Goal: Task Accomplishment & Management: Use online tool/utility

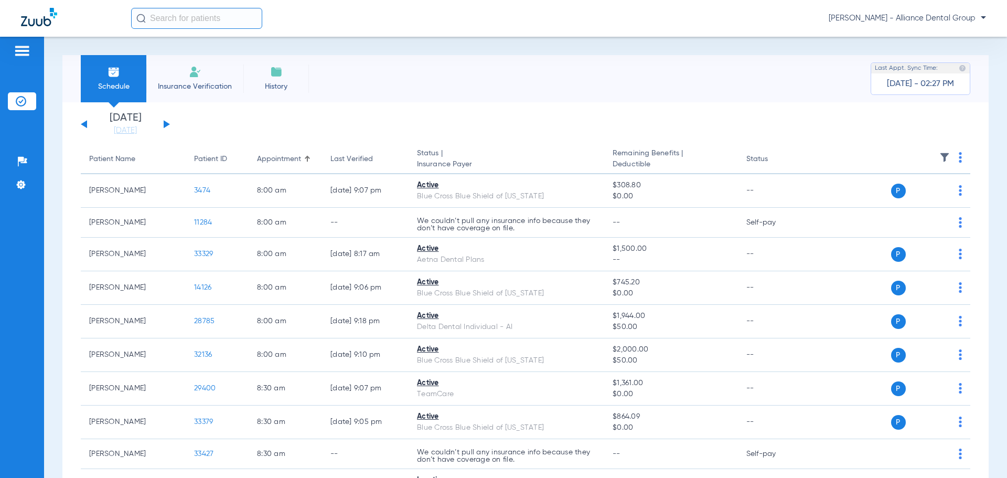
click at [211, 78] on li "Insurance Verification" at bounding box center [194, 78] width 97 height 47
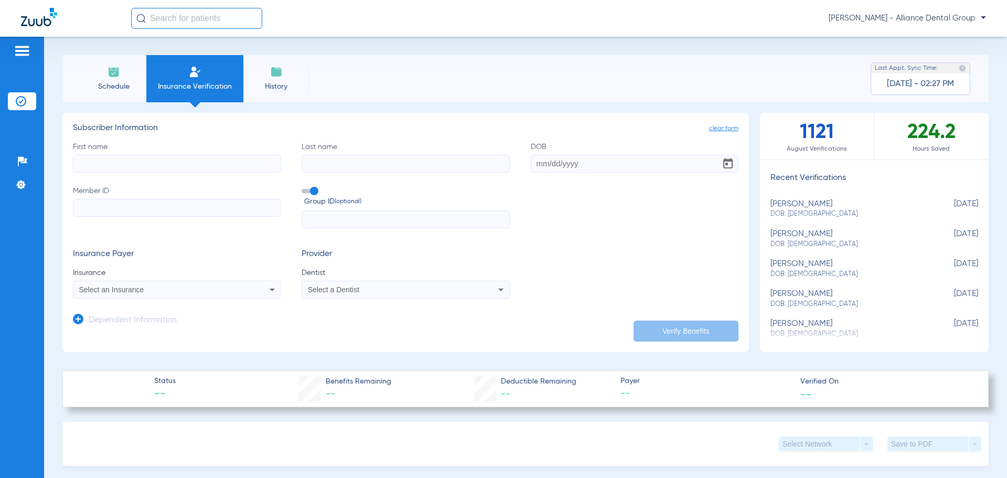
click at [116, 161] on input "First name" at bounding box center [177, 164] width 208 height 18
type input "[PERSON_NAME]"
type input "[DATE]"
click at [187, 208] on input "Member ID" at bounding box center [177, 208] width 208 height 18
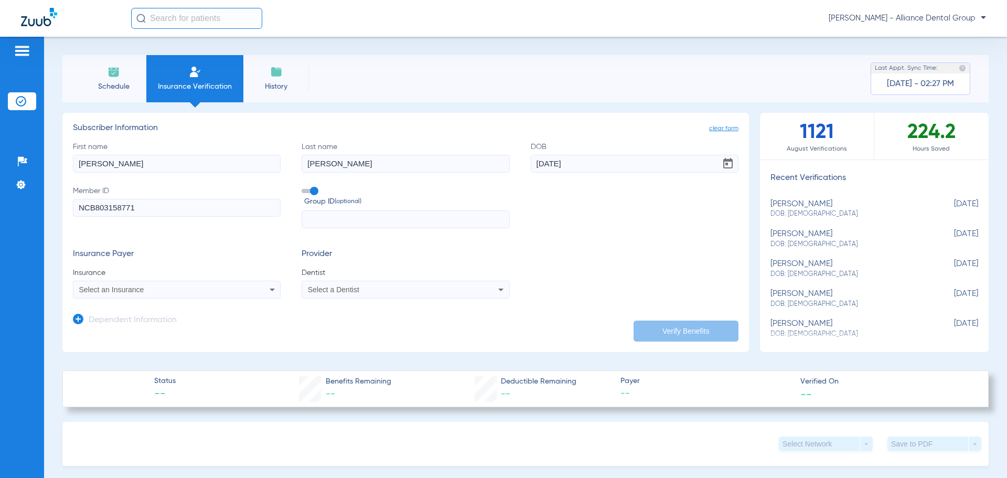
type input "NCB803158771"
click at [274, 286] on div "Select an Insurance" at bounding box center [176, 289] width 207 height 13
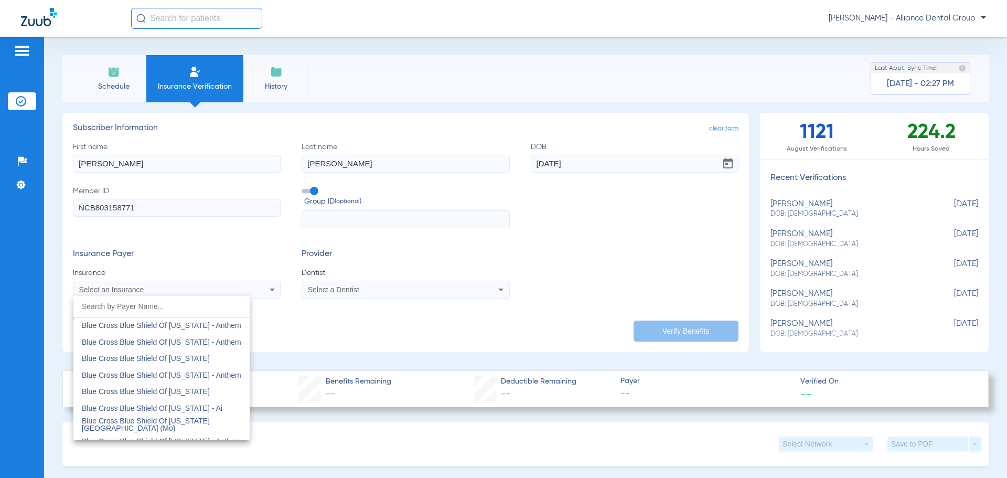
scroll to position [891, 0]
click at [193, 325] on mat-option "Blue Cross Blue Shield Of [US_STATE]" at bounding box center [161, 326] width 176 height 17
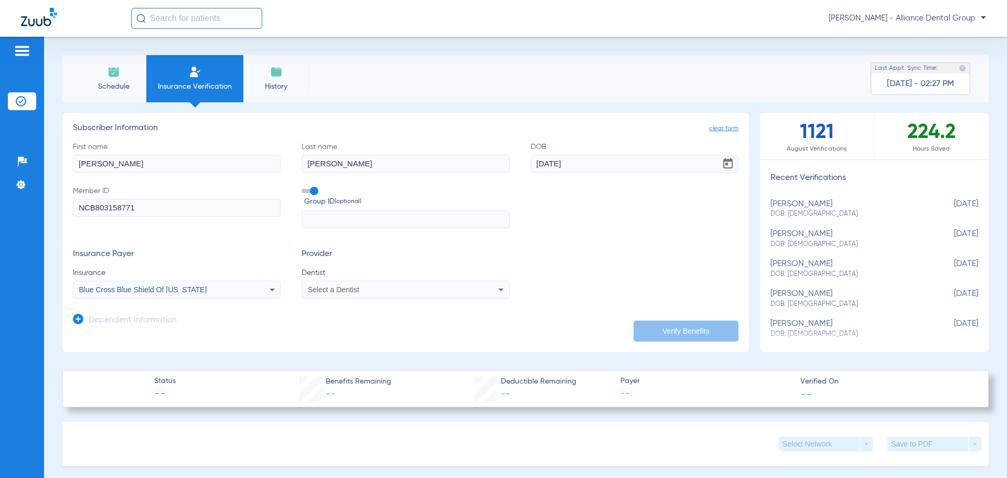
click at [451, 286] on div "Select a Dentist" at bounding box center [386, 289] width 157 height 7
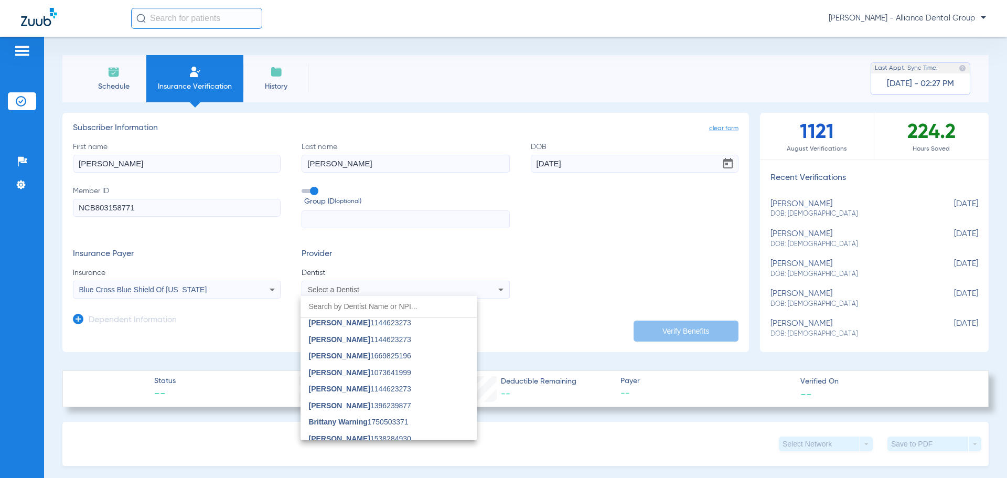
scroll to position [420, 0]
click at [399, 400] on mat-option "[PERSON_NAME] 1235513458" at bounding box center [388, 402] width 176 height 17
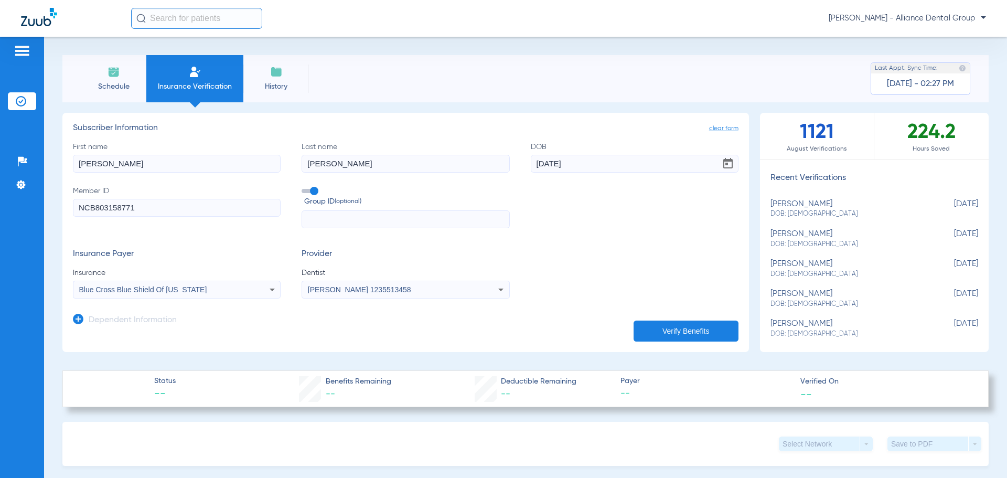
click at [683, 325] on button "Verify Benefits" at bounding box center [685, 330] width 105 height 21
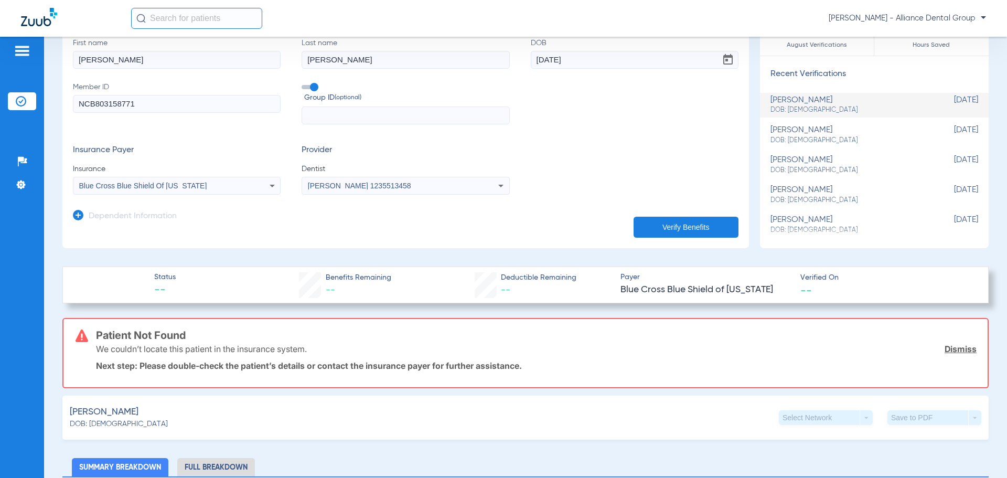
scroll to position [105, 0]
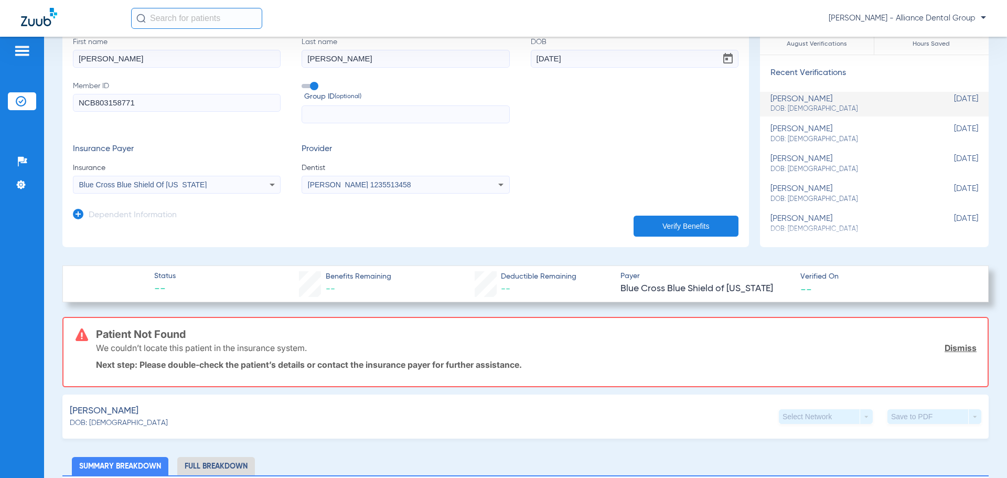
click at [273, 181] on icon at bounding box center [272, 184] width 13 height 13
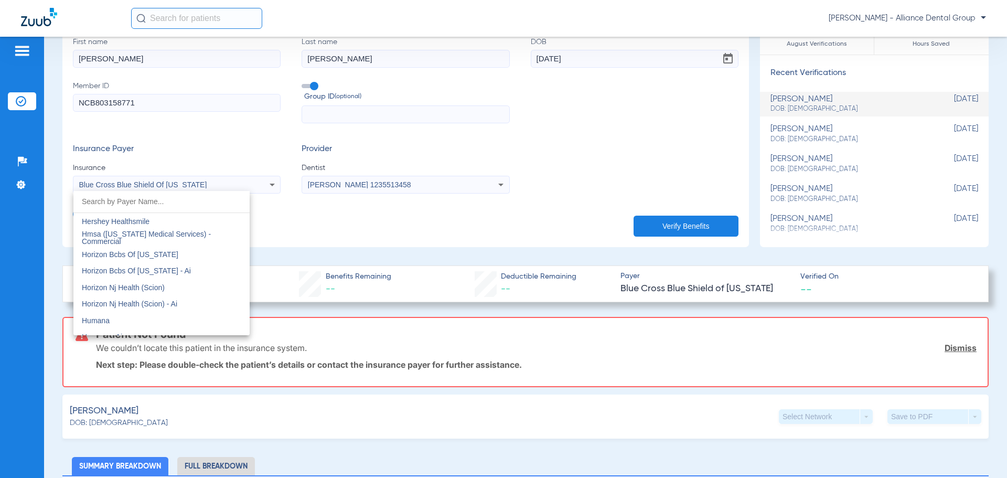
scroll to position [3723, 0]
